Goal: Information Seeking & Learning: Learn about a topic

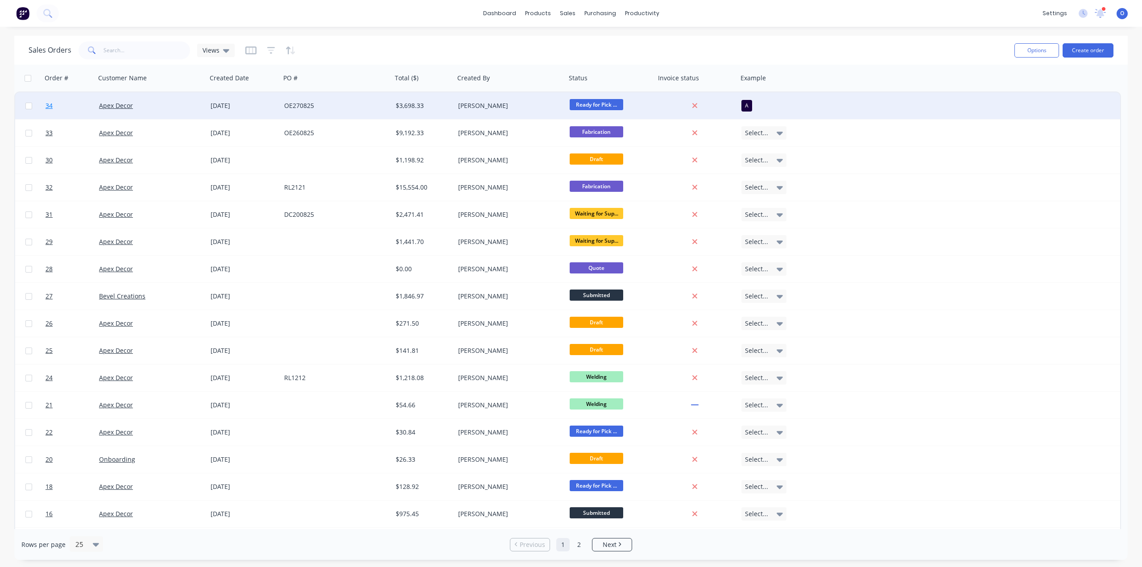
click at [50, 107] on span "34" at bounding box center [49, 105] width 7 height 9
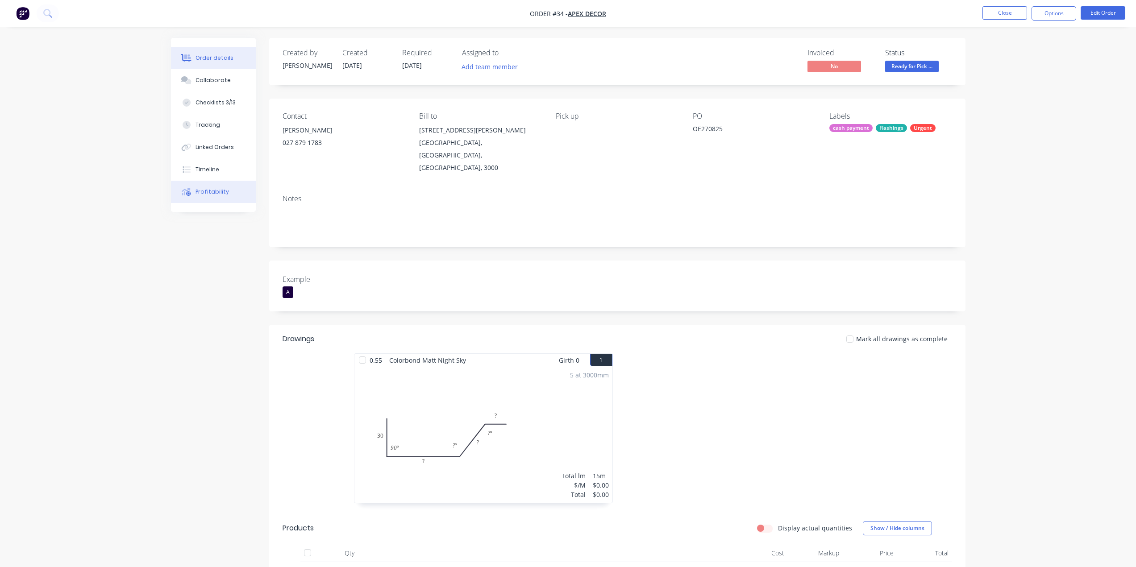
click at [207, 191] on div "Profitability" at bounding box center [211, 192] width 33 height 8
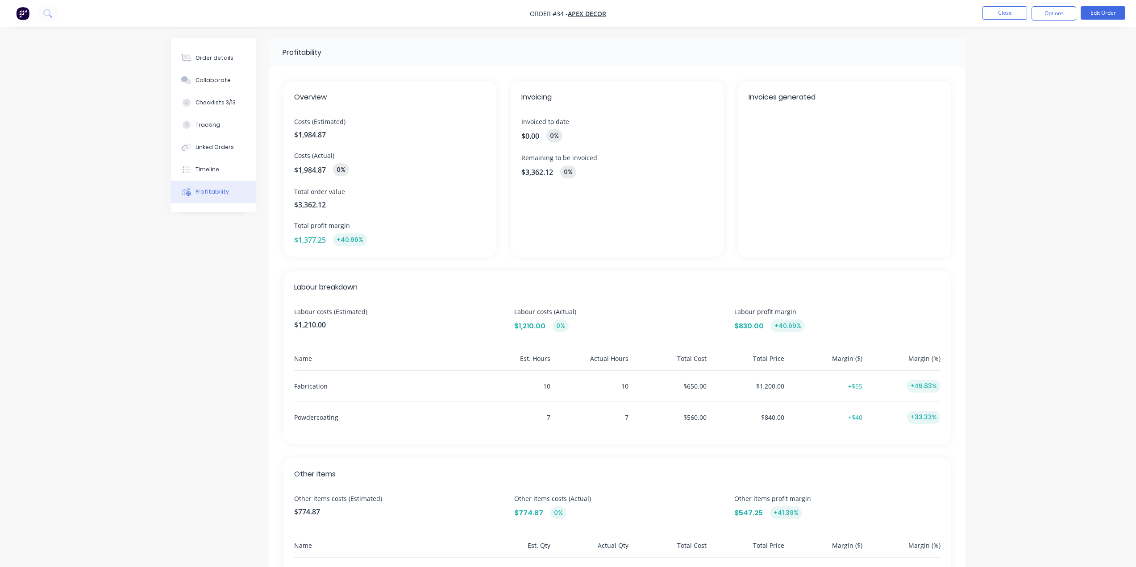
click at [210, 300] on div "Profitability Overview Costs (Estimated) $1,984.87 Costs (Actual) $1,984.87 0% …" at bounding box center [568, 361] width 794 height 647
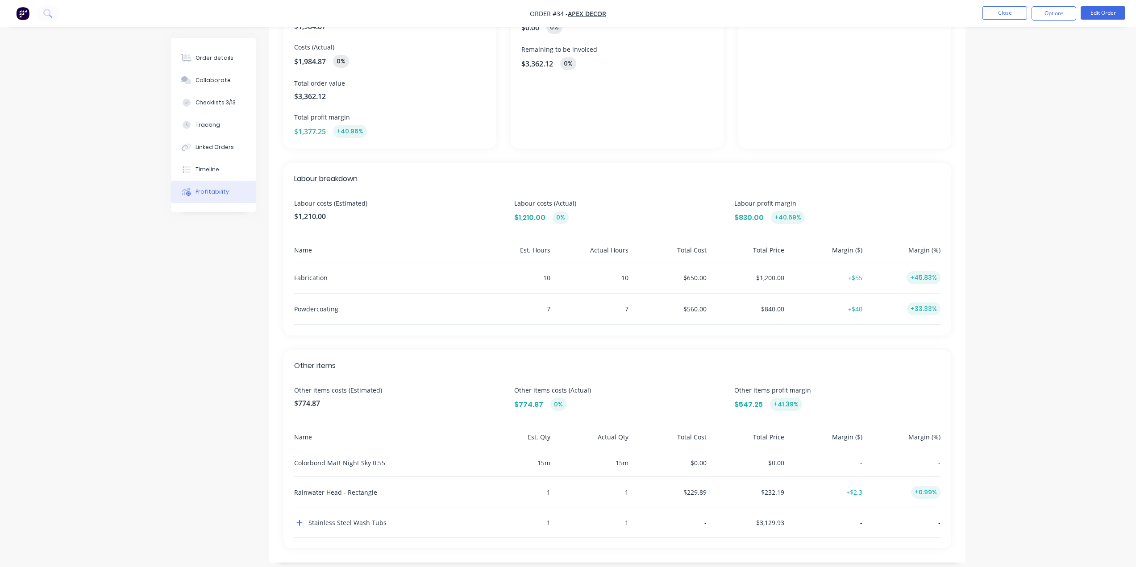
scroll to position [118, 0]
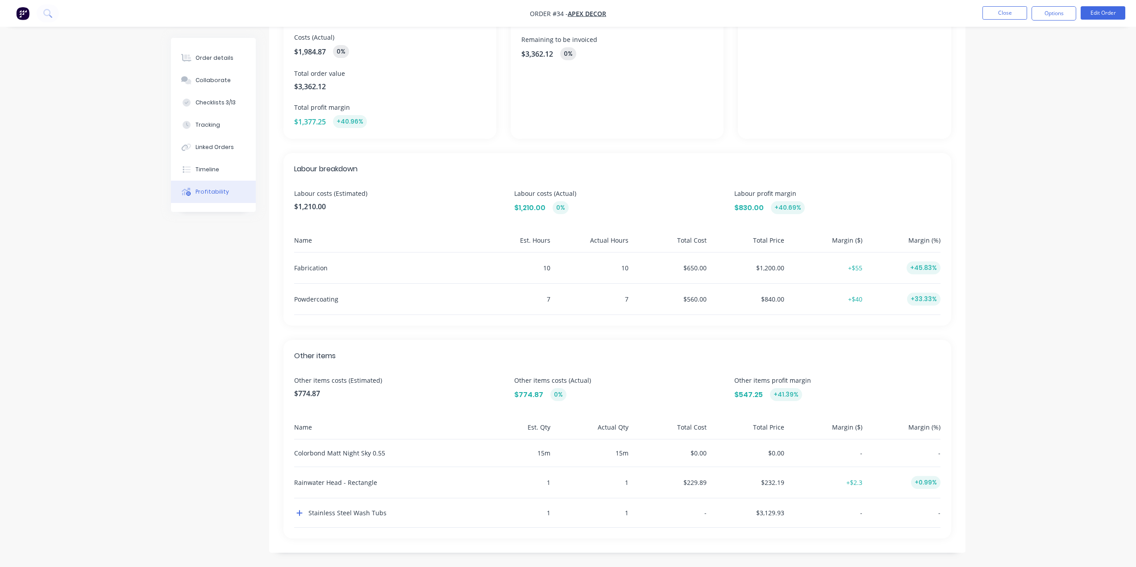
drag, startPoint x: 228, startPoint y: 313, endPoint x: 229, endPoint y: 305, distance: 8.0
click at [228, 313] on div "Profitability Overview Costs (Estimated) $1,984.87 Costs (Actual) $1,984.87 0% …" at bounding box center [568, 243] width 794 height 647
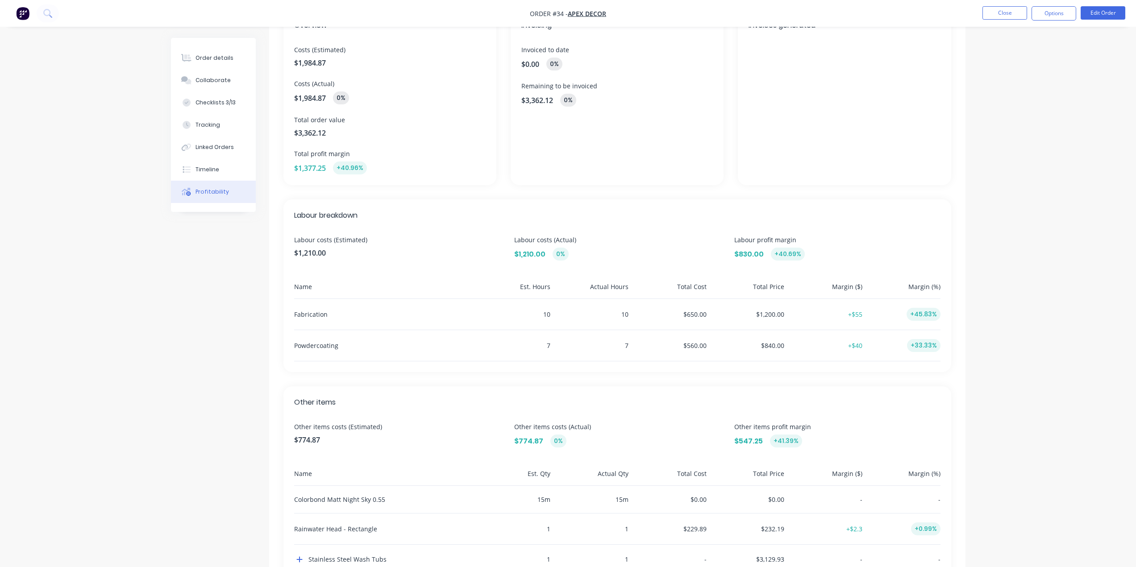
scroll to position [0, 0]
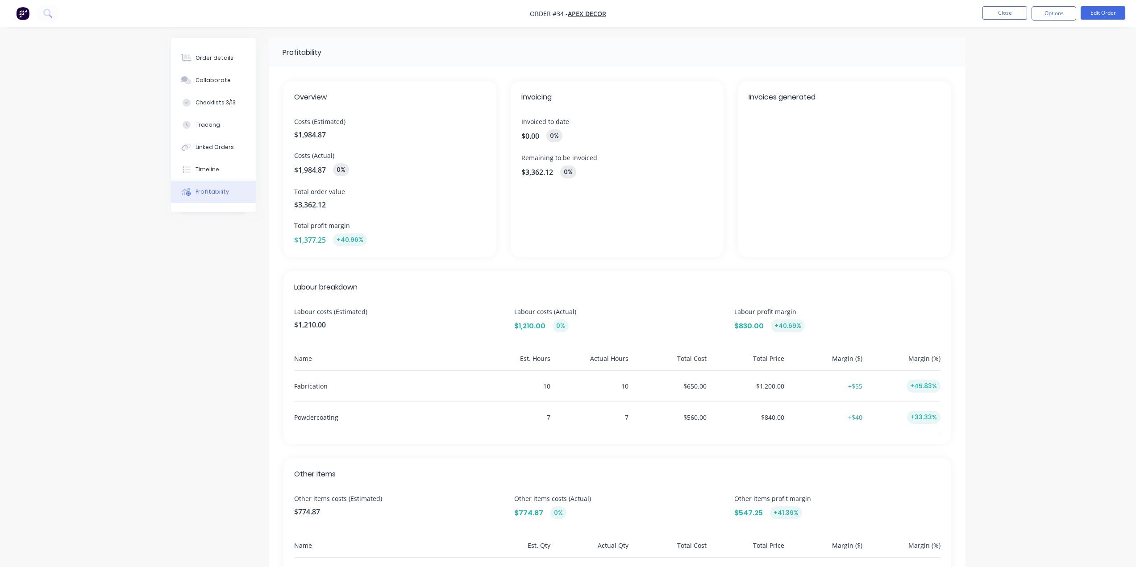
click at [239, 277] on div "Profitability Overview Costs (Estimated) $1,984.87 Costs (Actual) $1,984.87 0% …" at bounding box center [568, 361] width 794 height 647
click at [233, 276] on div "Profitability Overview Costs (Estimated) $1,984.87 Costs (Actual) $1,984.87 0% …" at bounding box center [568, 361] width 794 height 647
click at [158, 272] on div "Order details Collaborate Checklists 3/13 Tracking Linked Orders Timeline Profi…" at bounding box center [568, 342] width 1136 height 685
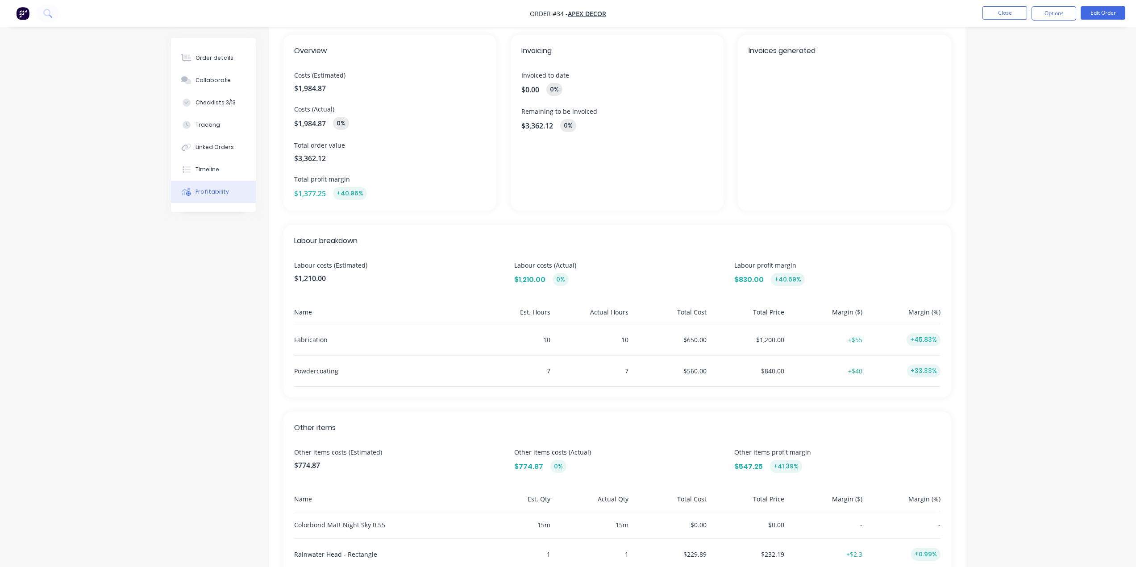
scroll to position [118, 0]
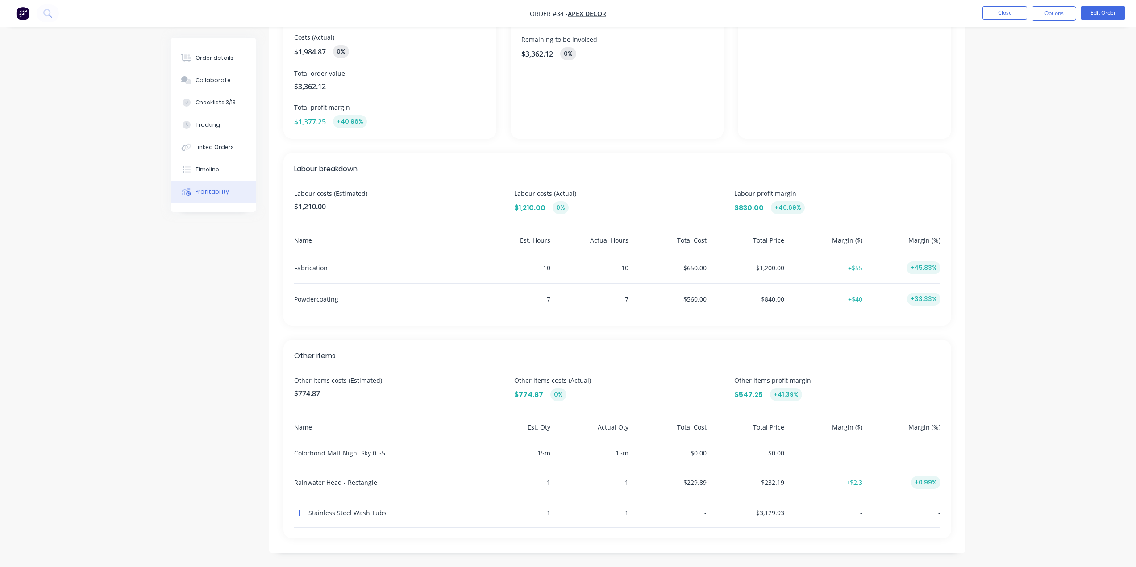
click at [625, 451] on div "15 m" at bounding box center [591, 453] width 75 height 27
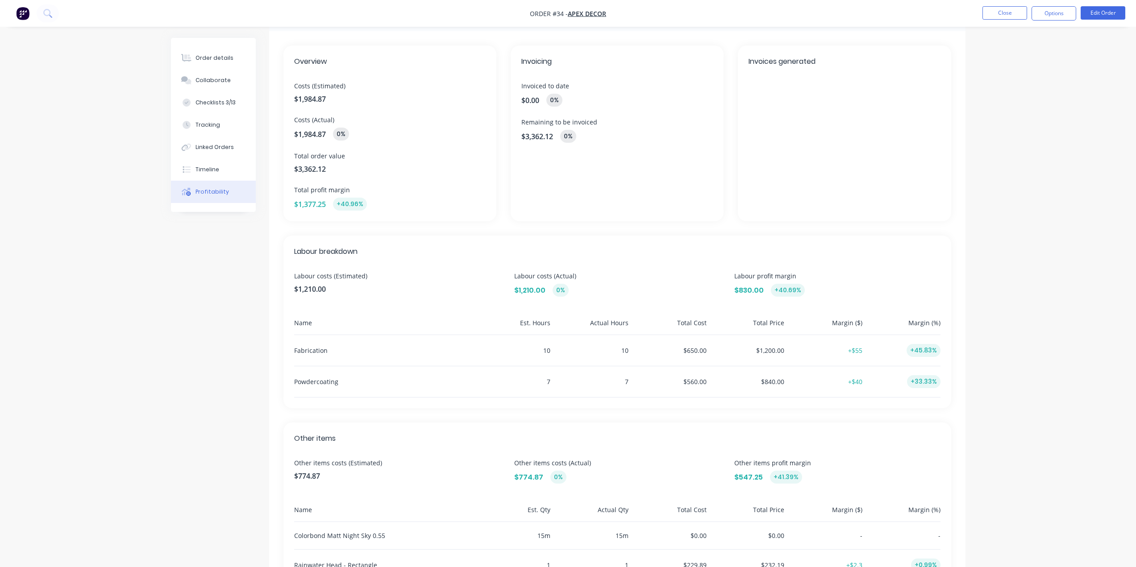
scroll to position [0, 0]
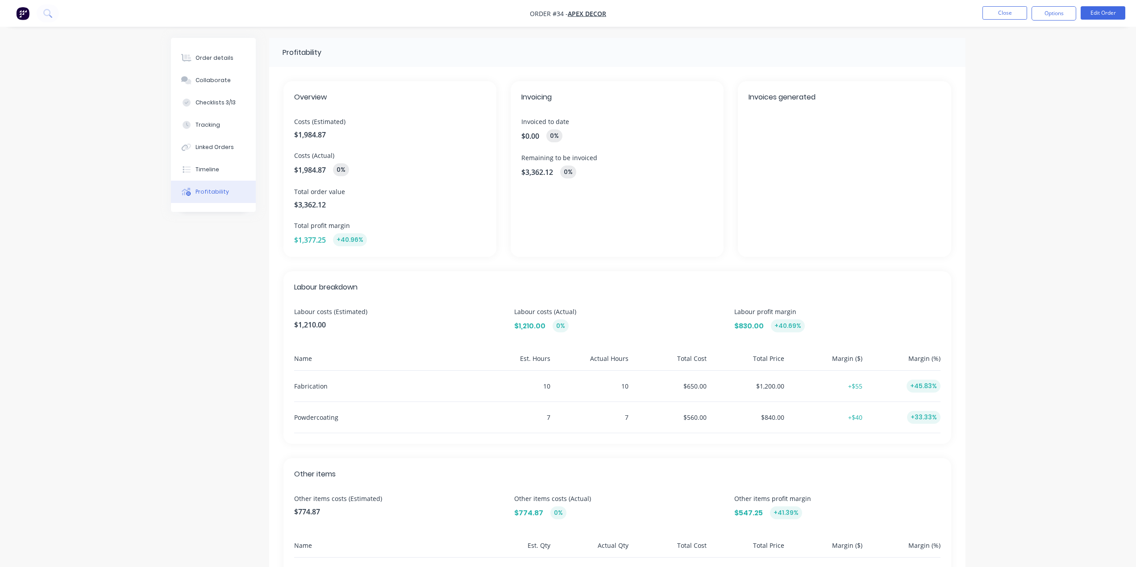
click at [204, 355] on div "Profitability Overview Costs (Estimated) $1,984.87 Costs (Actual) $1,984.87 0% …" at bounding box center [568, 361] width 794 height 647
click at [195, 303] on div "Profitability Overview Costs (Estimated) $1,984.87 Costs (Actual) $1,984.87 0% …" at bounding box center [568, 361] width 794 height 647
